Goal: Task Accomplishment & Management: Use online tool/utility

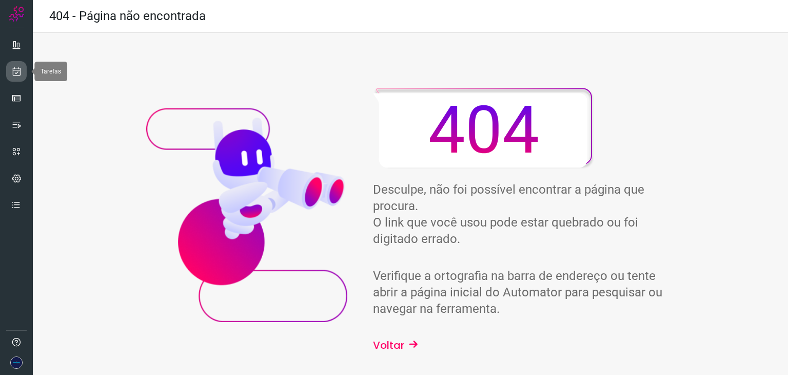
click at [19, 74] on icon at bounding box center [16, 71] width 11 height 10
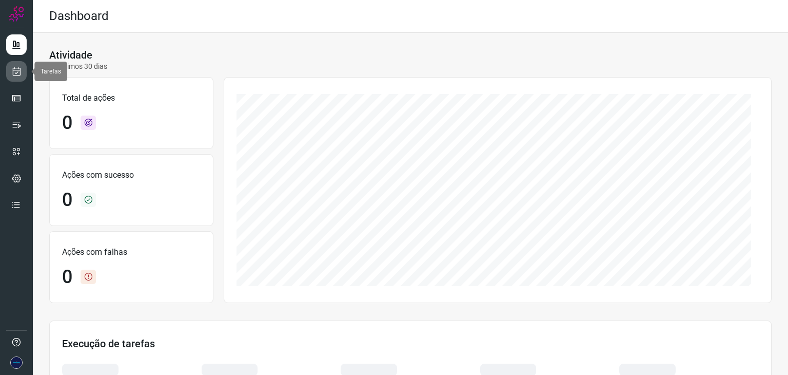
click at [12, 75] on icon at bounding box center [16, 71] width 11 height 10
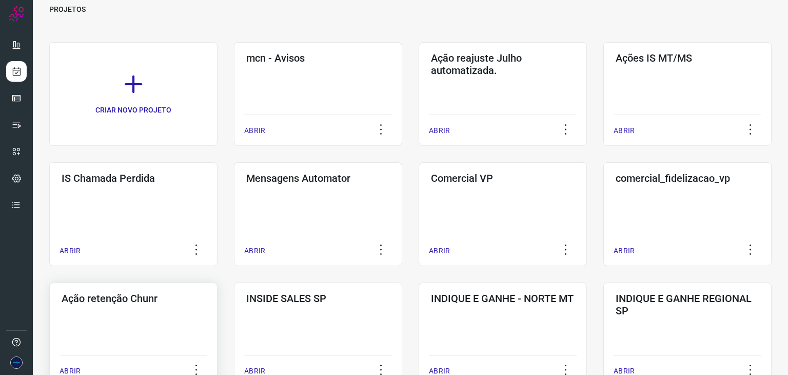
scroll to position [103, 0]
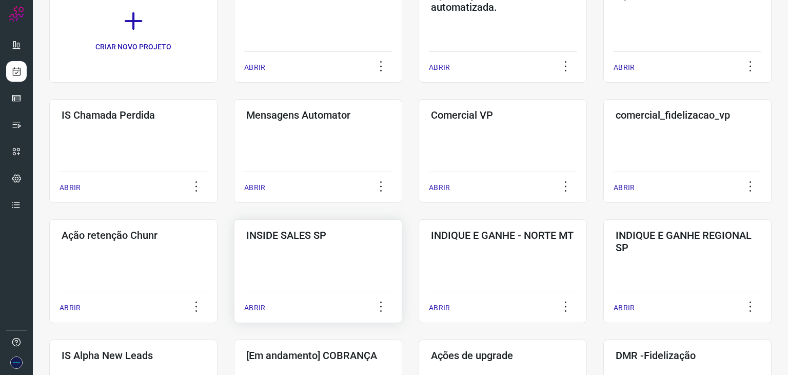
click at [256, 306] on p "ABRIR" at bounding box center [254, 307] width 21 height 11
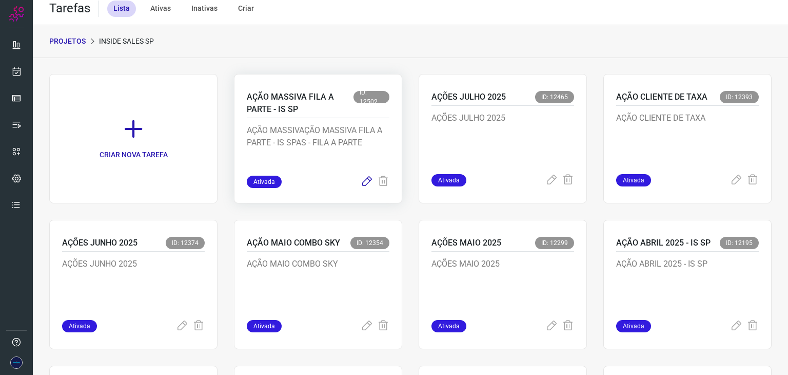
click at [361, 179] on icon at bounding box center [367, 182] width 12 height 12
click at [362, 183] on icon at bounding box center [367, 182] width 12 height 12
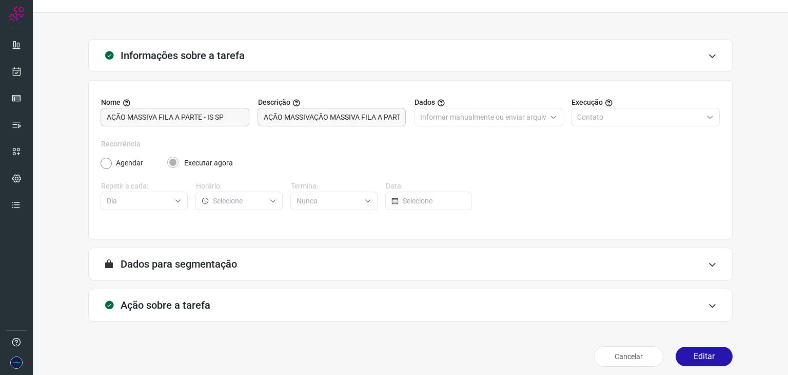
scroll to position [26, 0]
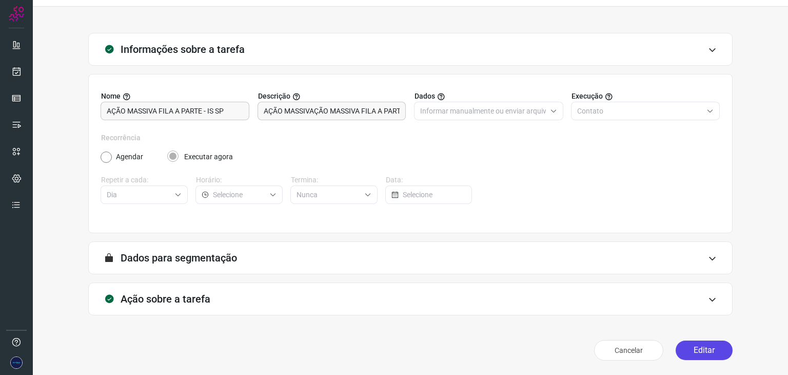
click at [700, 349] on button "Editar" at bounding box center [704, 350] width 57 height 20
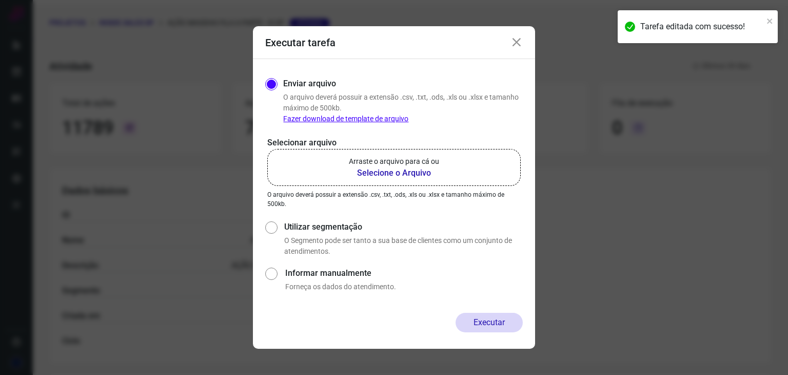
click at [396, 173] on b "Selecione o Arquivo" at bounding box center [394, 173] width 90 height 12
click at [0, 0] on input "Arraste o arquivo para cá ou Selecione o Arquivo" at bounding box center [0, 0] width 0 height 0
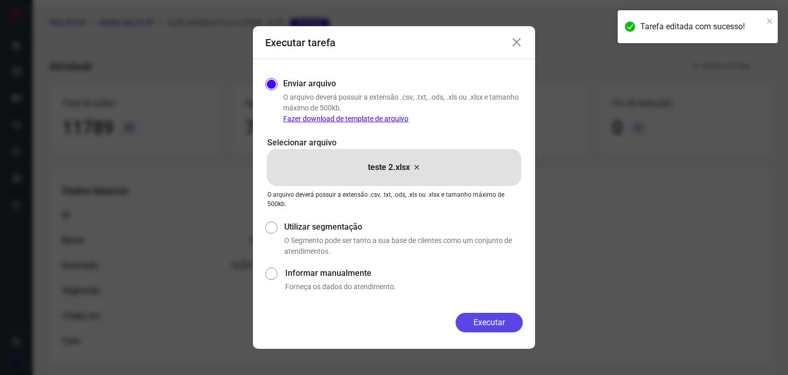
click at [501, 322] on button "Executar" at bounding box center [489, 323] width 67 height 20
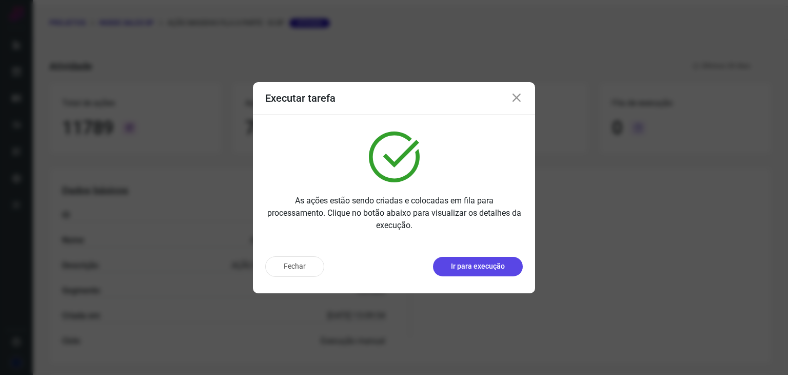
click at [479, 261] on p "Ir para execução" at bounding box center [478, 266] width 54 height 11
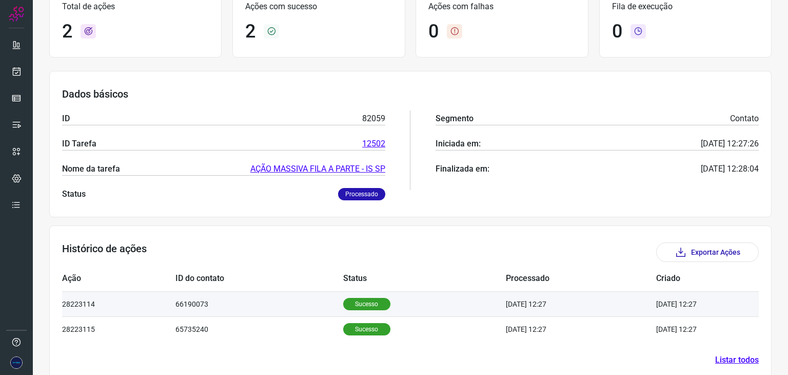
scroll to position [99, 0]
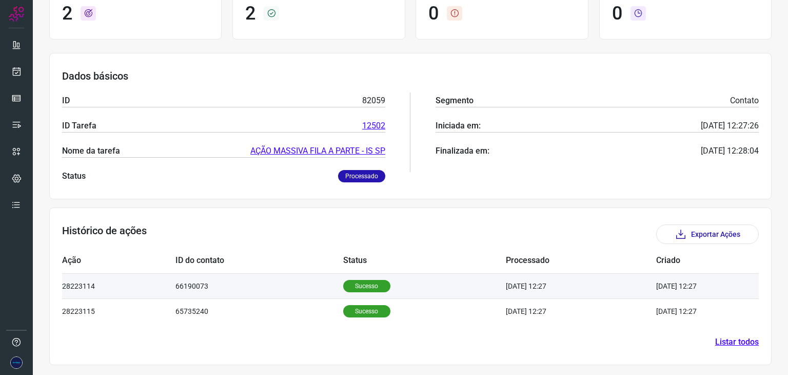
click at [354, 281] on p "Sucesso" at bounding box center [366, 286] width 47 height 12
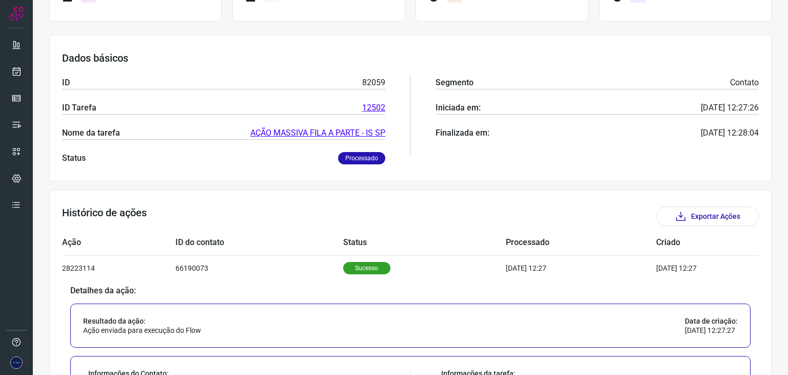
scroll to position [347, 0]
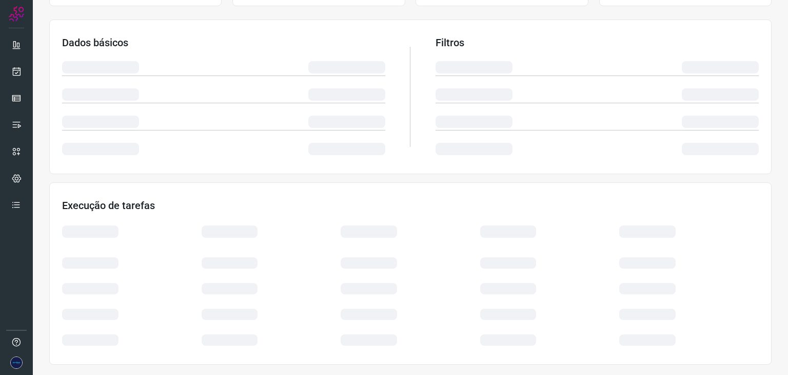
scroll to position [154, 0]
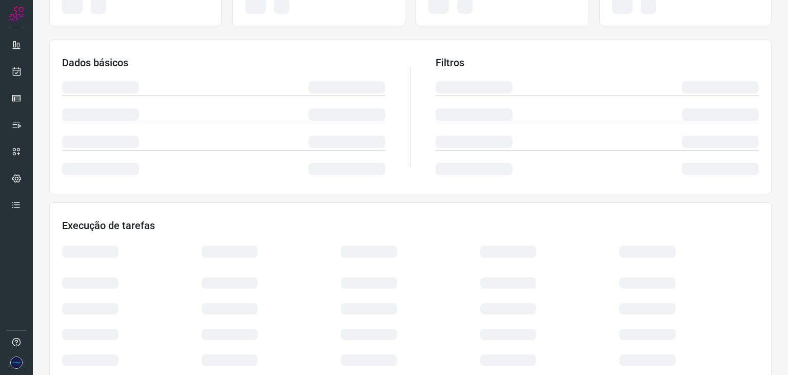
click at [0, 0] on div "Executar tarefa Enviar arquivo O arquivo deverá possuir a extensão .csv, .txt, …" at bounding box center [0, 0] width 0 height 0
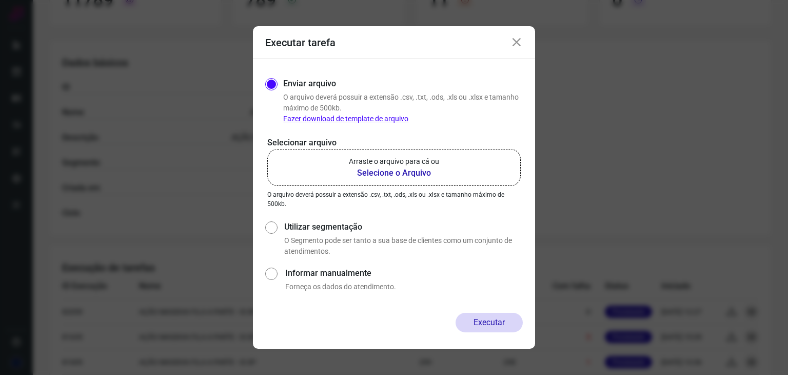
click at [387, 172] on b "Selecione o Arquivo" at bounding box center [394, 173] width 90 height 12
click at [0, 0] on input "Arraste o arquivo para cá ou Selecione o Arquivo" at bounding box center [0, 0] width 0 height 0
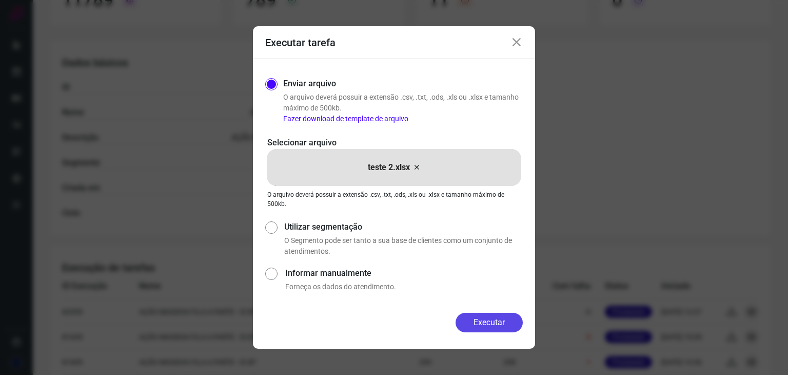
click at [489, 319] on button "Executar" at bounding box center [489, 323] width 67 height 20
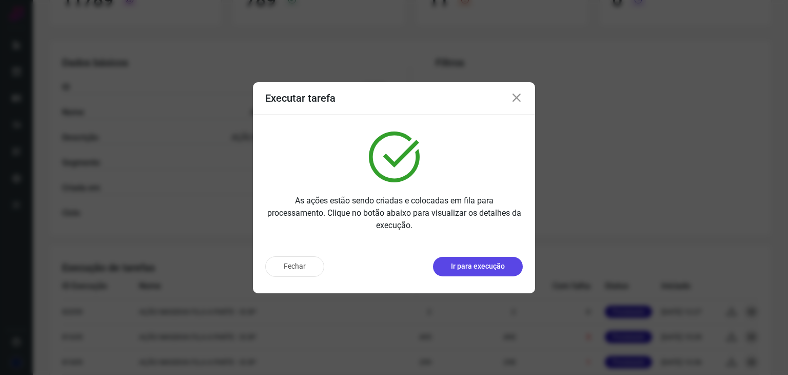
click at [467, 261] on p "Ir para execução" at bounding box center [478, 266] width 54 height 11
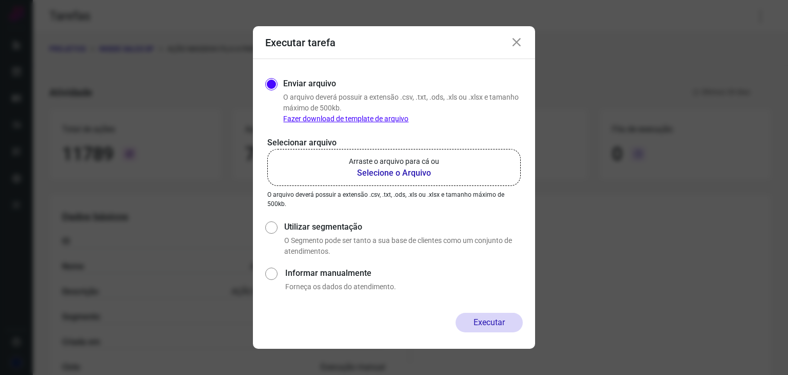
click at [388, 172] on b "Selecione o Arquivo" at bounding box center [394, 173] width 90 height 12
click at [0, 0] on input "Arraste o arquivo para cá ou Selecione o Arquivo" at bounding box center [0, 0] width 0 height 0
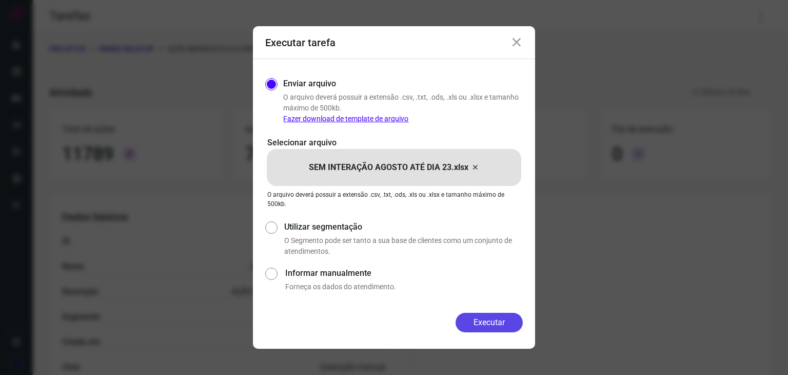
click at [476, 322] on button "Executar" at bounding box center [489, 323] width 67 height 20
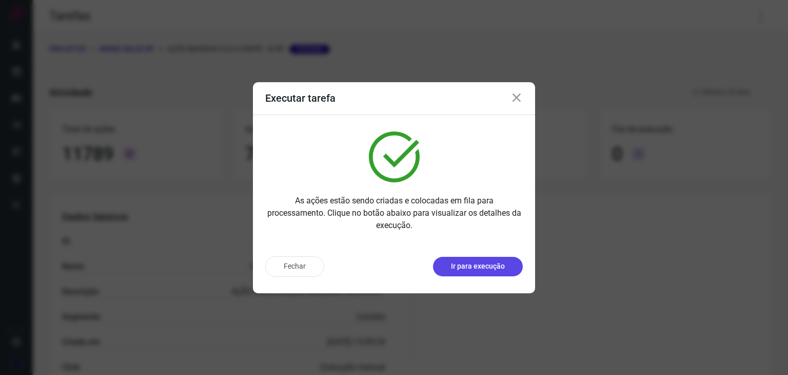
click at [501, 267] on p "Ir para execução" at bounding box center [478, 266] width 54 height 11
